Goal: Task Accomplishment & Management: Complete application form

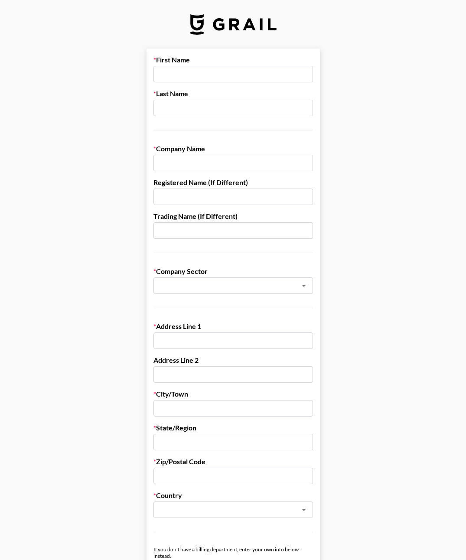
click at [139, 413] on main "First Name Last Name Company Name Registered Name (If Different) Trading Name (…" at bounding box center [233, 423] width 452 height 748
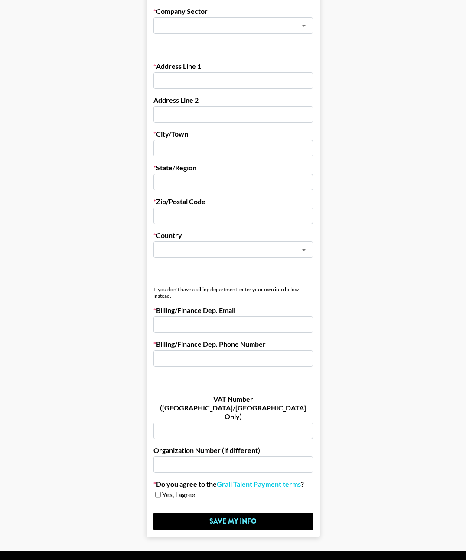
scroll to position [268, 0]
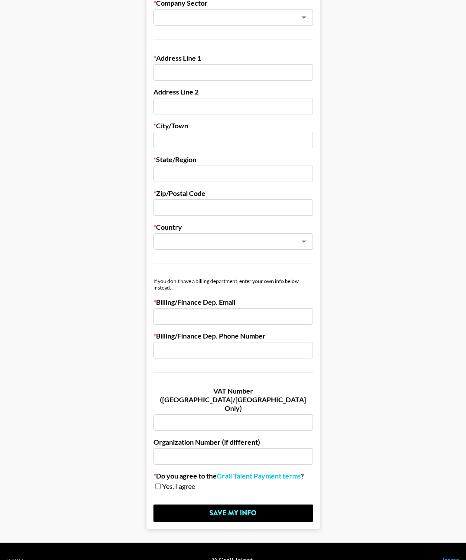
click at [118, 396] on main "First Name Last Name Company Name Registered Name (If Different) Trading Name (…" at bounding box center [233, 154] width 452 height 748
click at [247, 471] on link "Grail Talent Payment terms" at bounding box center [259, 475] width 84 height 9
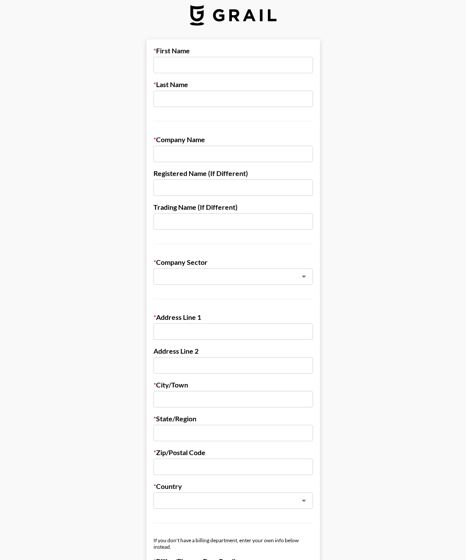
scroll to position [0, 0]
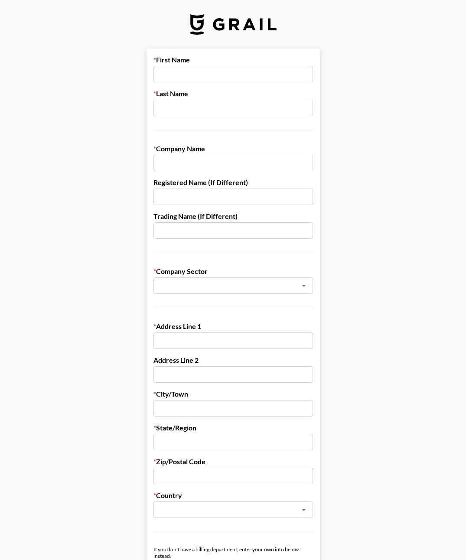
click at [230, 288] on input "text" at bounding box center [222, 286] width 126 height 10
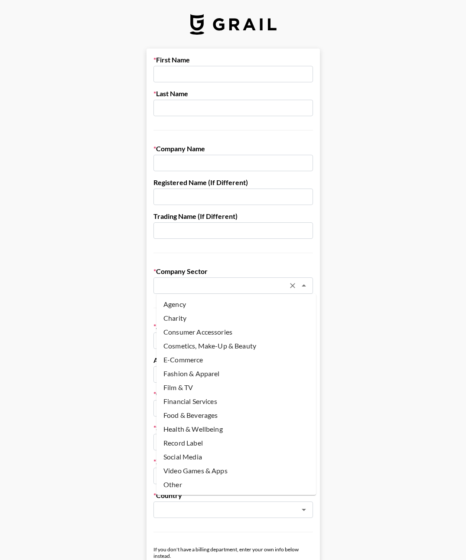
click at [288, 263] on form "First Name Last Name Company Name Registered Name (If Different) Trading Name (…" at bounding box center [232, 423] width 173 height 748
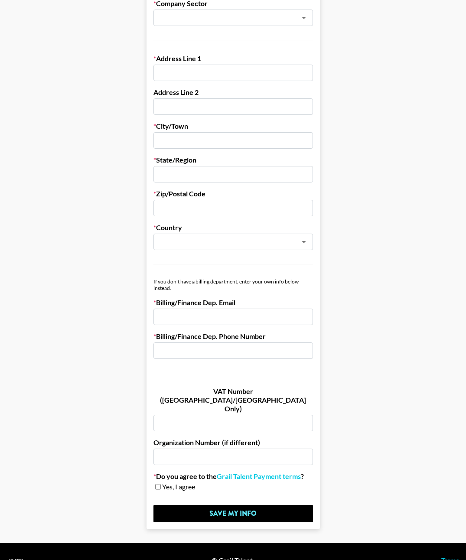
scroll to position [268, 0]
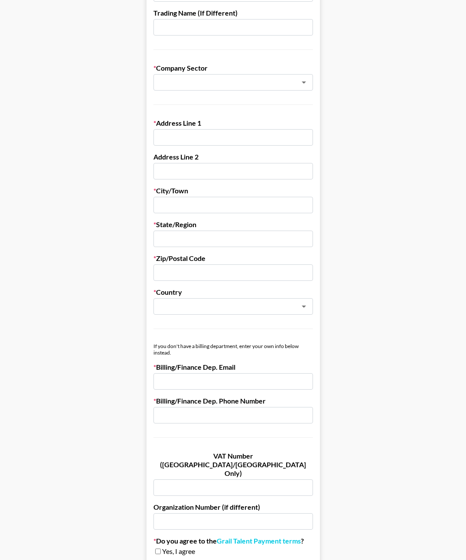
scroll to position [217, 0]
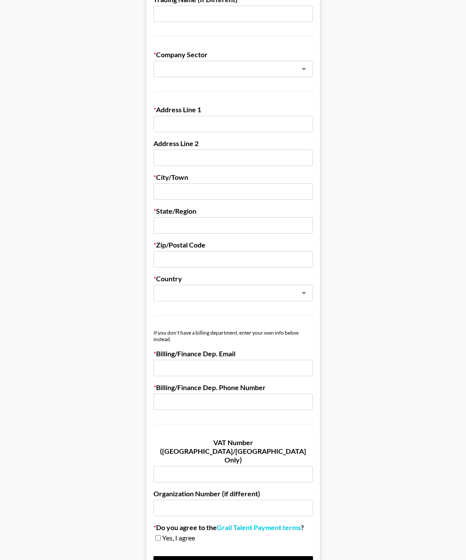
click at [227, 466] on input "text" at bounding box center [232, 474] width 159 height 16
click at [209, 499] on input "text" at bounding box center [232, 507] width 159 height 16
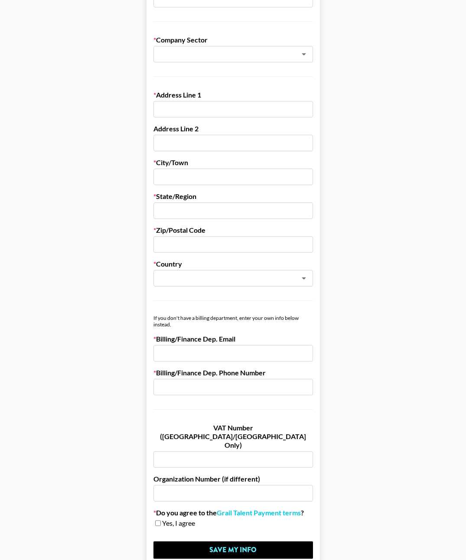
scroll to position [268, 0]
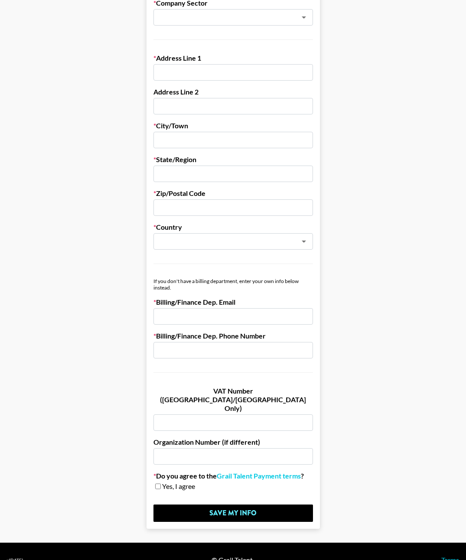
click at [161, 483] on input "checkbox" at bounding box center [158, 486] width 6 height 6
checkbox input "false"
click at [127, 472] on main "First Name Last Name Company Name Registered Name (If Different) Trading Name (…" at bounding box center [233, 154] width 452 height 748
click at [201, 448] on input "text" at bounding box center [232, 456] width 159 height 16
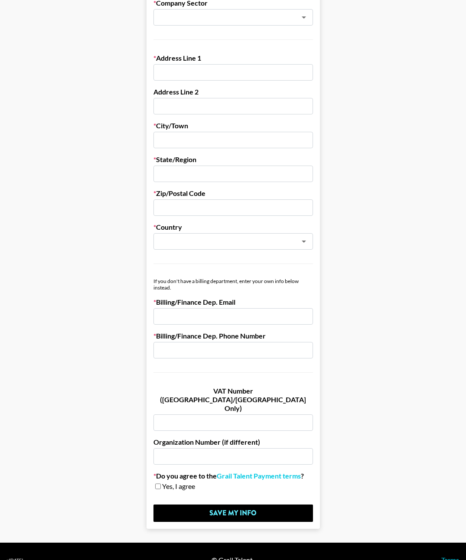
click at [241, 414] on input "text" at bounding box center [232, 422] width 159 height 16
click at [258, 381] on form "First Name Last Name Company Name Registered Name (If Different) Trading Name (…" at bounding box center [232, 154] width 173 height 748
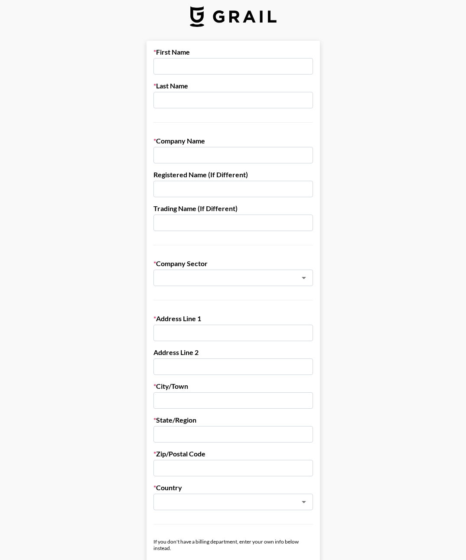
scroll to position [0, 0]
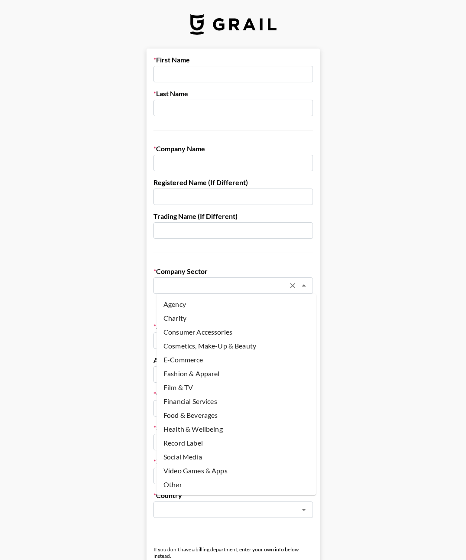
click at [232, 281] on input "text" at bounding box center [222, 286] width 126 height 10
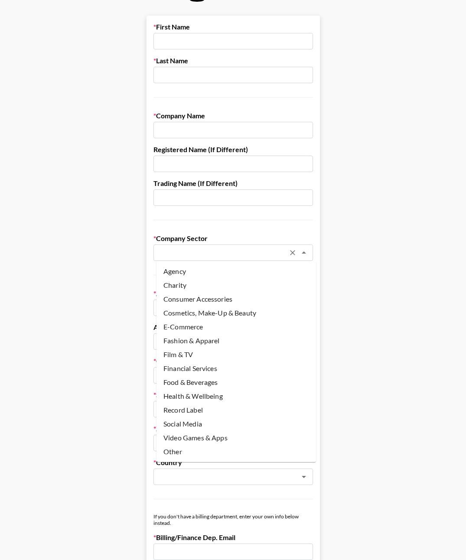
scroll to position [173, 0]
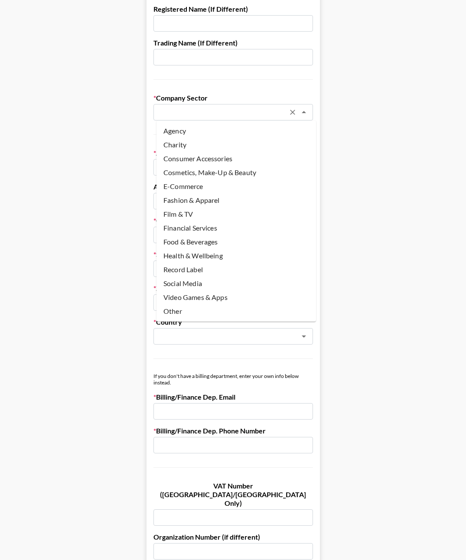
click at [295, 113] on icon "Clear" at bounding box center [292, 112] width 5 height 5
click at [383, 139] on main "First Name Last Name Company Name Registered Name (If Different) Trading Name (…" at bounding box center [233, 249] width 452 height 748
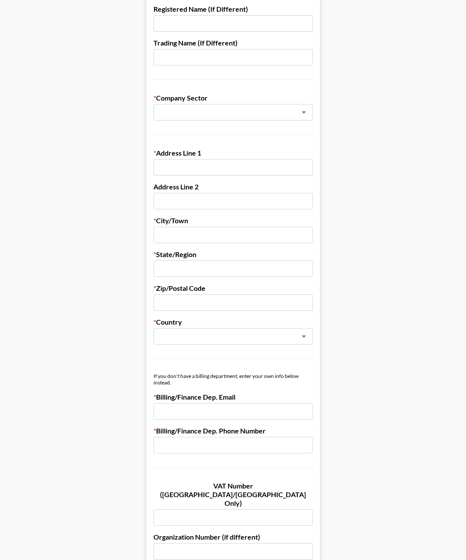
click at [399, 175] on main "First Name Last Name Company Name Registered Name (If Different) Trading Name (…" at bounding box center [233, 249] width 452 height 748
